Goal: Task Accomplishment & Management: Complete application form

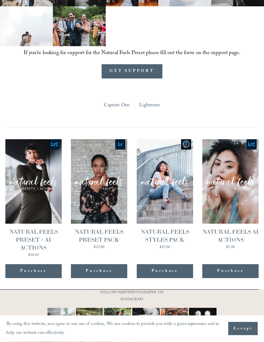
scroll to position [505, 0]
click at [231, 274] on div "Purchase" at bounding box center [230, 271] width 27 height 6
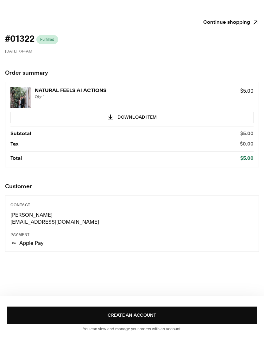
click at [176, 34] on div at bounding box center [132, 31] width 254 height 7
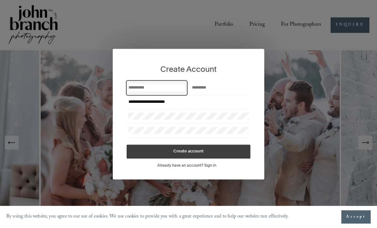
click at [168, 85] on input "First Name" at bounding box center [157, 87] width 57 height 7
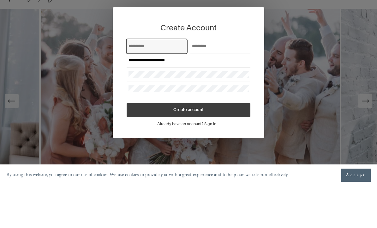
type input "*******"
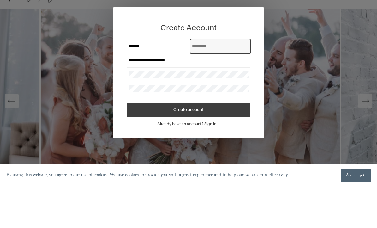
type input "*******"
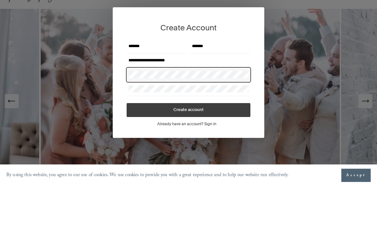
scroll to position [42, 0]
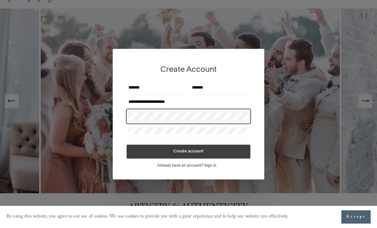
click at [193, 151] on span "Create account" at bounding box center [189, 151] width 30 height 4
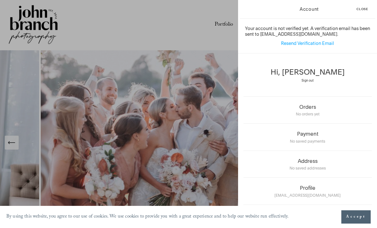
click at [221, 188] on div "Account Close Your account is not verified yet. A verification email has been s…" at bounding box center [188, 114] width 377 height 228
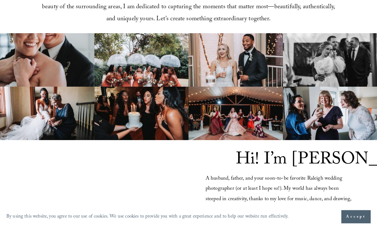
scroll to position [360, 0]
click at [258, 140] on img at bounding box center [236, 113] width 95 height 53
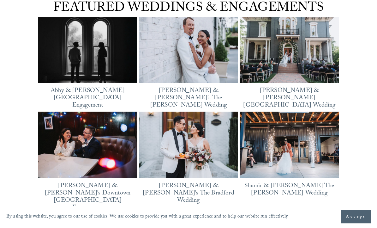
scroll to position [763, 0]
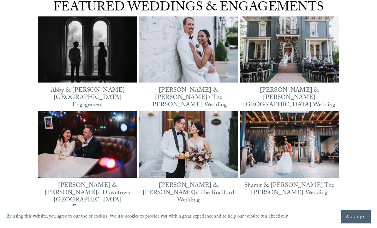
click at [304, 157] on img at bounding box center [290, 145] width 100 height 66
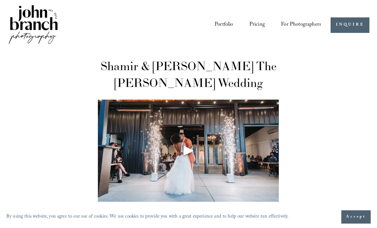
click at [190, 154] on div "Play" at bounding box center [188, 150] width 15 height 15
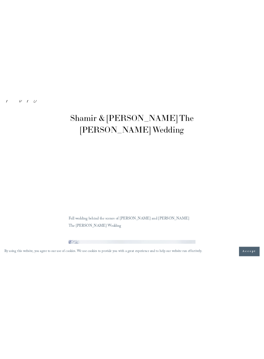
scroll to position [8, 0]
